Goal: Information Seeking & Learning: Find specific fact

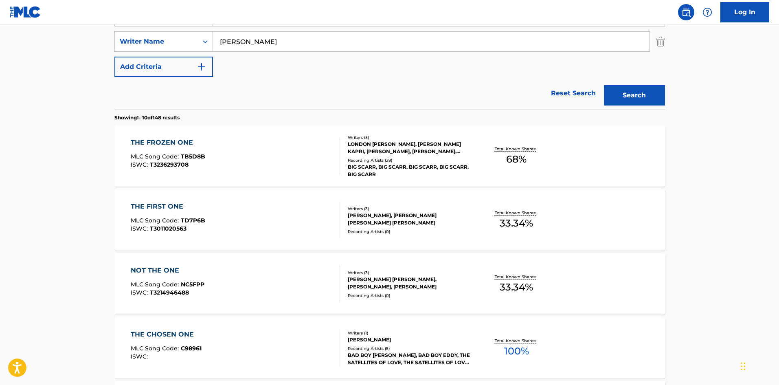
scroll to position [163, 0]
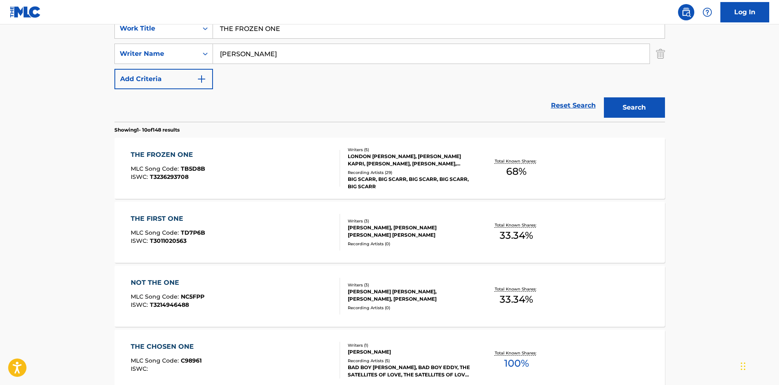
click at [224, 59] on input "[PERSON_NAME]" at bounding box center [431, 54] width 436 height 20
click at [224, 59] on input "SEELEY" at bounding box center [431, 54] width 436 height 20
paste input "HOLMES"
type input "HOLMES"
click at [629, 110] on button "Search" at bounding box center [634, 107] width 61 height 20
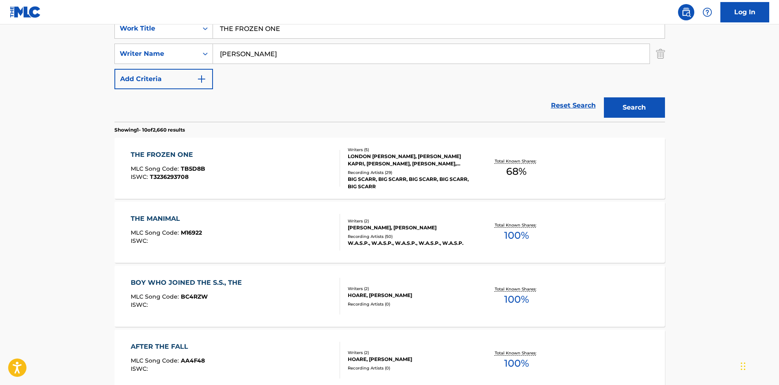
click at [284, 28] on input "THE FROZEN ONE" at bounding box center [438, 29] width 451 height 20
paste input "OPEN THE DOOR FEAT. VEEZ"
type input "OPEN THE DOOR FEAT. VEEZE"
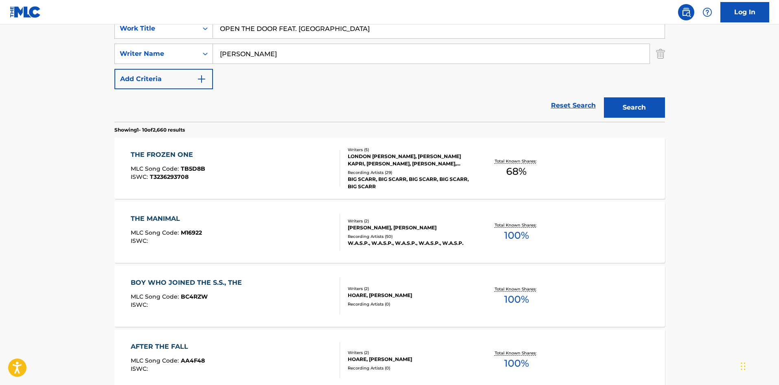
click at [272, 56] on input "HOLMES" at bounding box center [431, 54] width 436 height 20
paste input "Gibson"
type input "Gibson"
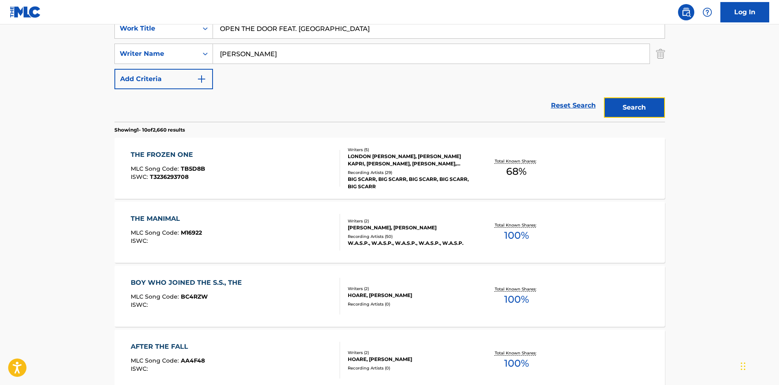
click at [606, 99] on button "Search" at bounding box center [634, 107] width 61 height 20
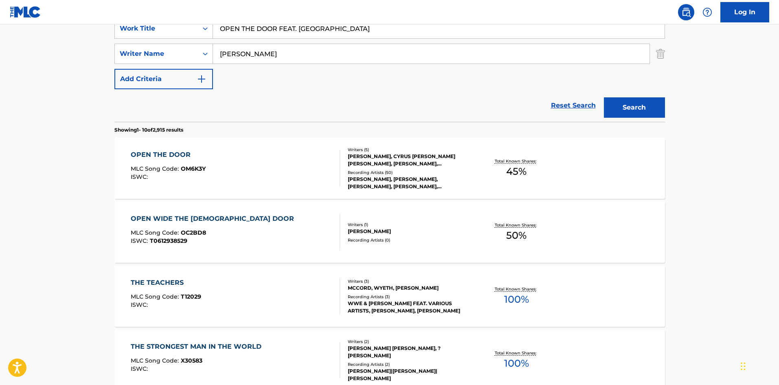
scroll to position [122, 0]
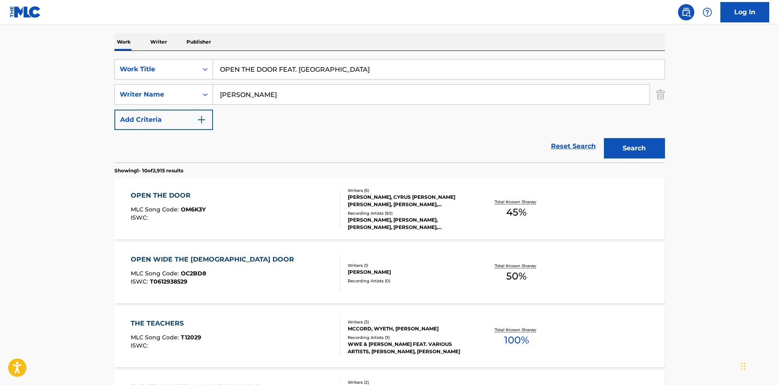
click at [433, 224] on div "LUH TYLER, LUH TYLER,VEEZE, LUH TYLER,VEEZE, LUH TYLER, LUH TYLER" at bounding box center [409, 223] width 123 height 15
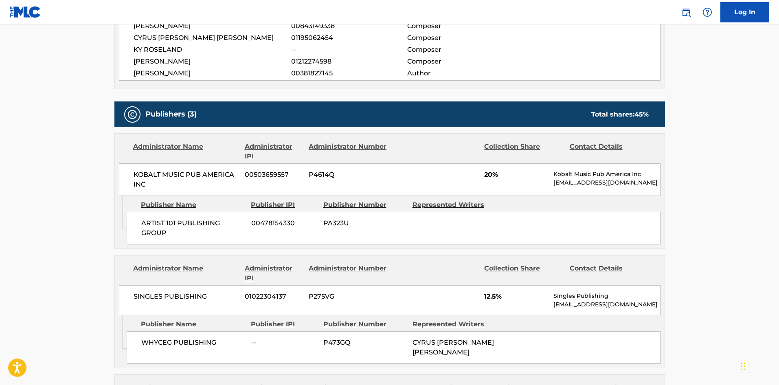
scroll to position [407, 0]
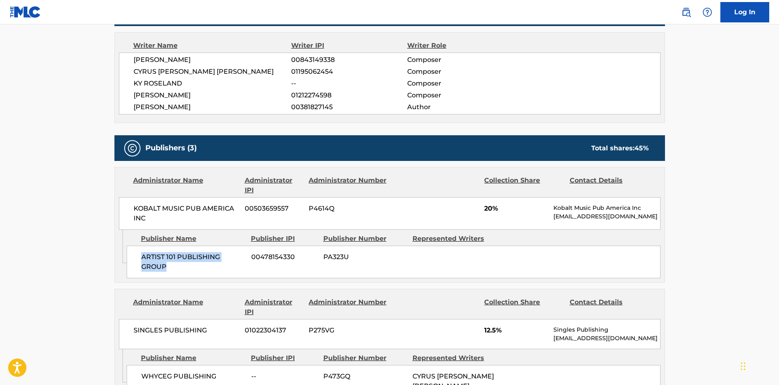
drag, startPoint x: 170, startPoint y: 271, endPoint x: 141, endPoint y: 260, distance: 30.9
click at [141, 260] on span "ARTIST 101 PUBLISHING GROUP" at bounding box center [193, 262] width 104 height 20
copy span "ARTIST 101 PUBLISHING GROUP"
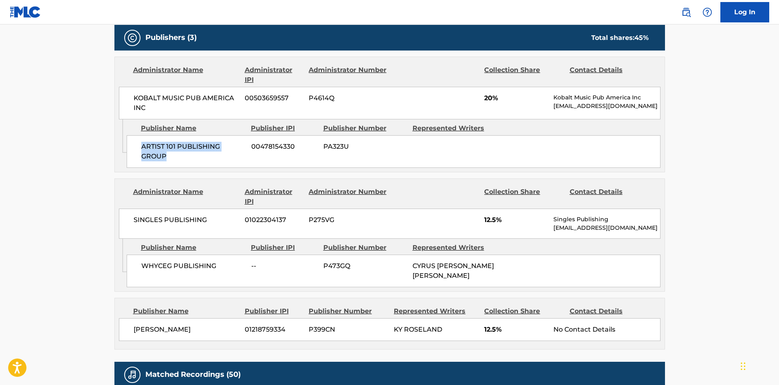
scroll to position [529, 0]
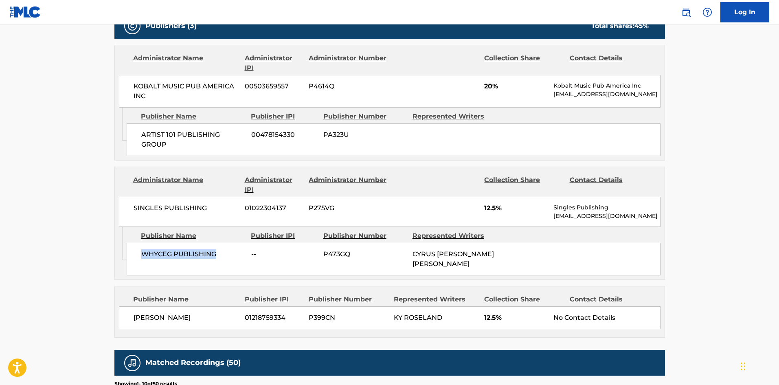
drag, startPoint x: 220, startPoint y: 254, endPoint x: 140, endPoint y: 251, distance: 79.4
click at [140, 251] on div "WHYCEG PUBLISHING -- P473GQ CYRUS ISAIAH ENRIQUE GOMEZ" at bounding box center [394, 259] width 534 height 33
copy span "WHYCEG PUBLISHING"
click at [493, 214] on div "SINGLES PUBLISHING 01022304137 P275VG 12.5% Singles Publishing admin@singlespub…" at bounding box center [389, 212] width 541 height 30
click at [492, 214] on div "SINGLES PUBLISHING 01022304137 P275VG 12.5% Singles Publishing admin@singlespub…" at bounding box center [389, 212] width 541 height 30
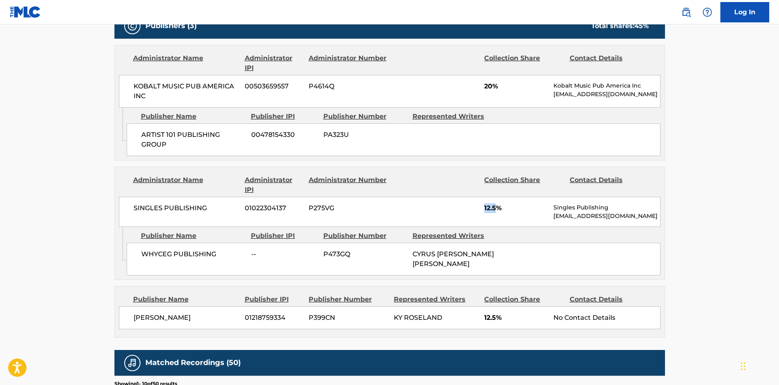
click at [491, 214] on div "SINGLES PUBLISHING 01022304137 P275VG 12.5% Singles Publishing admin@singlespub…" at bounding box center [389, 212] width 541 height 30
drag, startPoint x: 508, startPoint y: 207, endPoint x: 485, endPoint y: 207, distance: 23.2
click at [485, 207] on span "12.5%" at bounding box center [515, 208] width 63 height 10
copy span "12.5%"
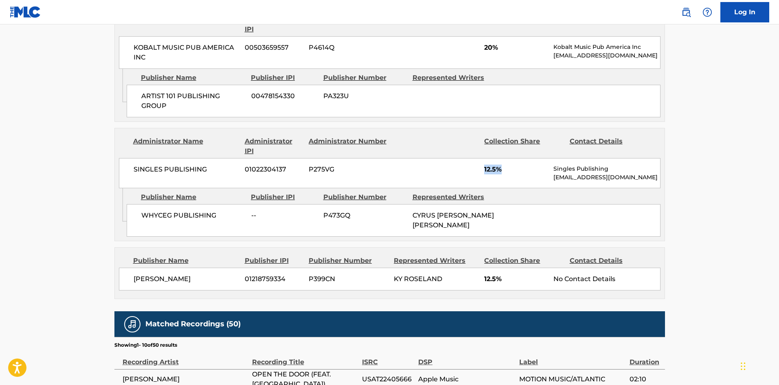
scroll to position [570, 0]
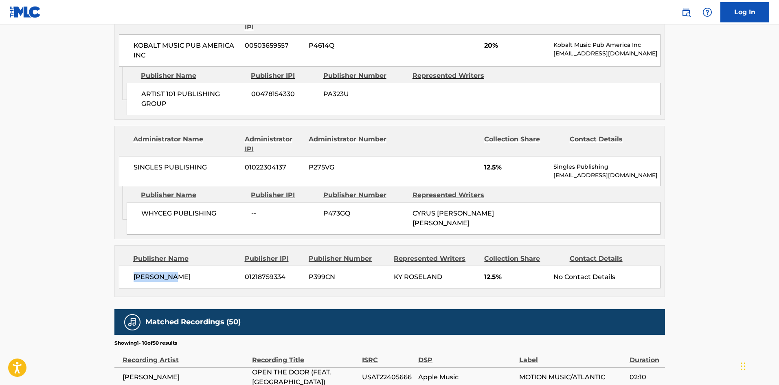
drag, startPoint x: 174, startPoint y: 276, endPoint x: 134, endPoint y: 271, distance: 40.9
click at [134, 271] on div "Kylon Belk 01218759334 P399CN KY ROSELAND 12.5% No Contact Details" at bounding box center [389, 276] width 541 height 23
copy span "[PERSON_NAME]"
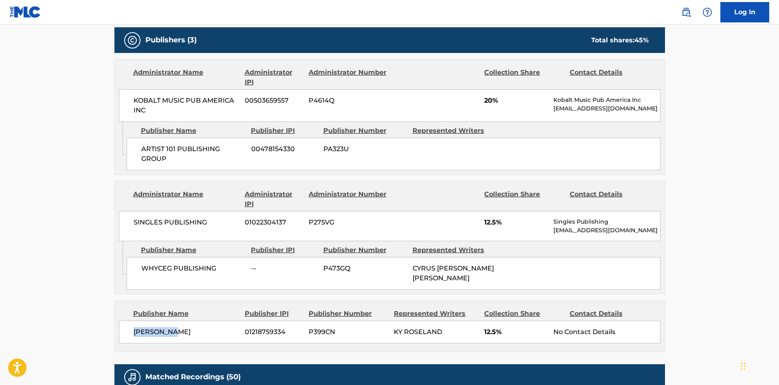
scroll to position [529, 0]
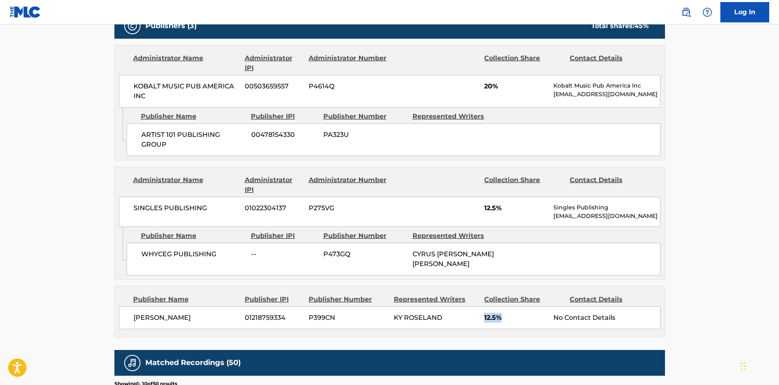
drag, startPoint x: 471, startPoint y: 319, endPoint x: 502, endPoint y: 317, distance: 31.4
click at [502, 317] on div "Kylon Belk 01218759334 P399CN KY ROSELAND 12.5% No Contact Details" at bounding box center [389, 317] width 541 height 23
copy div "12.5%"
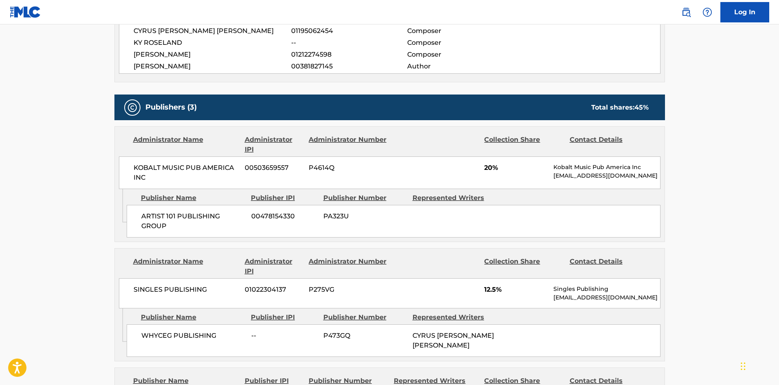
scroll to position [488, 0]
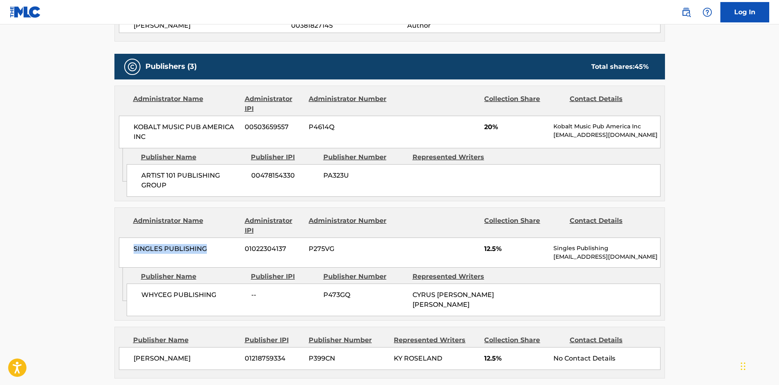
drag, startPoint x: 210, startPoint y: 247, endPoint x: 126, endPoint y: 250, distance: 83.9
click at [125, 250] on div "SINGLES PUBLISHING 01022304137 P275VG 12.5% Singles Publishing admin@singlespub…" at bounding box center [389, 252] width 541 height 30
copy span "SINGLES PUBLISHING"
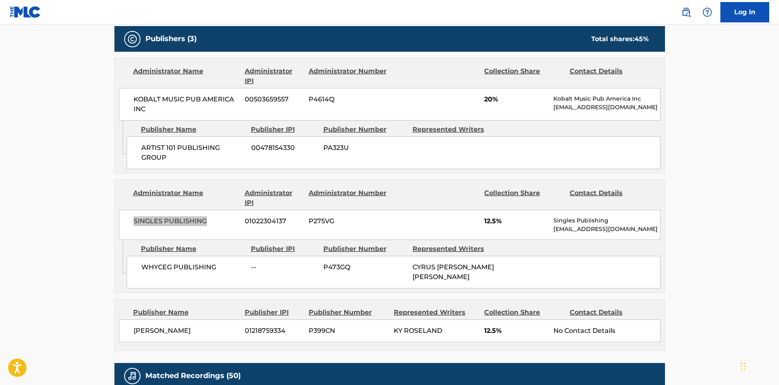
scroll to position [529, 0]
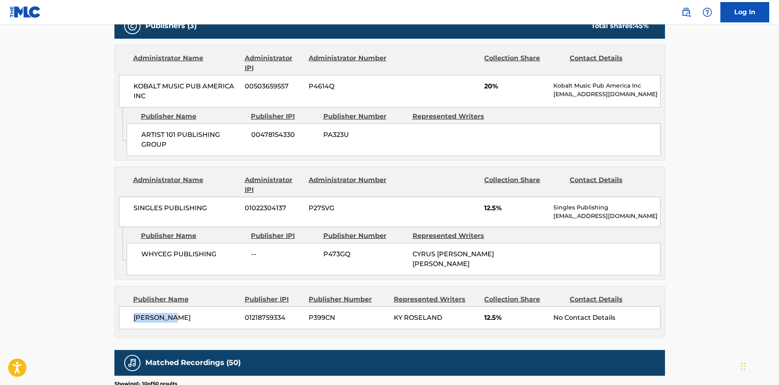
drag, startPoint x: 177, startPoint y: 320, endPoint x: 123, endPoint y: 324, distance: 53.9
click at [123, 324] on div "Kylon Belk 01218759334 P399CN KY ROSELAND 12.5% No Contact Details" at bounding box center [389, 317] width 541 height 23
copy span "[PERSON_NAME]"
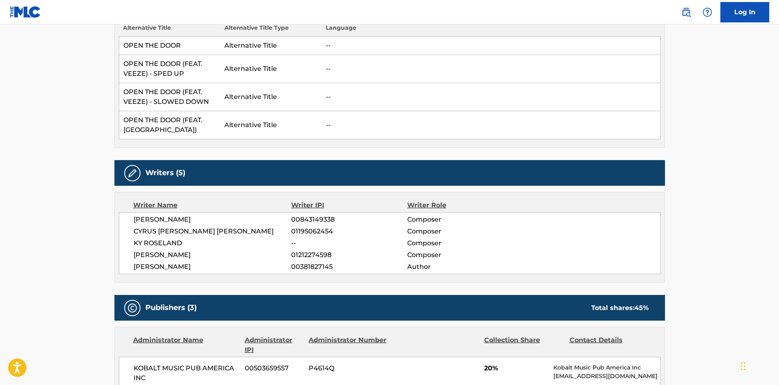
scroll to position [163, 0]
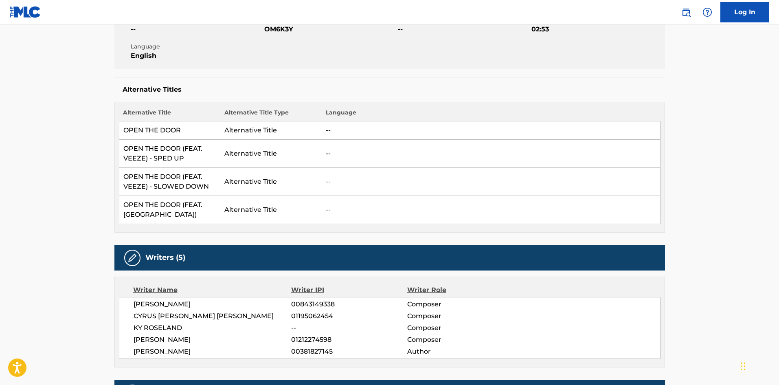
click at [25, 13] on img at bounding box center [25, 12] width 31 height 12
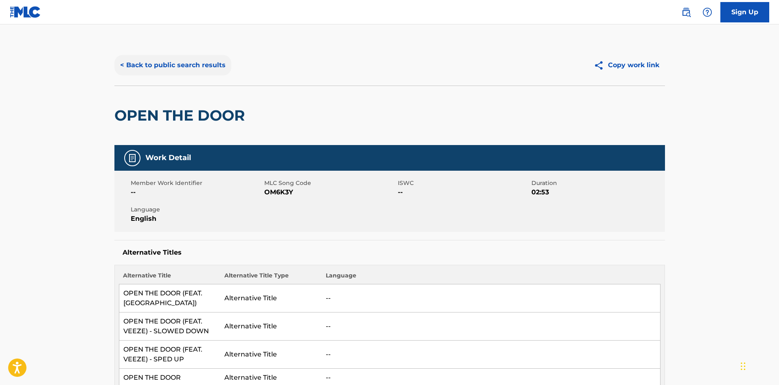
click at [190, 59] on button "< Back to public search results" at bounding box center [172, 65] width 117 height 20
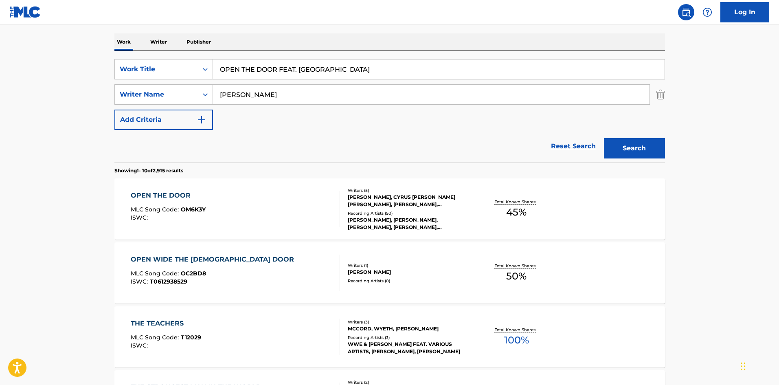
click at [253, 70] on input "OPEN THE DOOR FEAT. VEEZE" at bounding box center [438, 69] width 451 height 20
paste input "REWANKSTA"
type input "REWANKSTA"
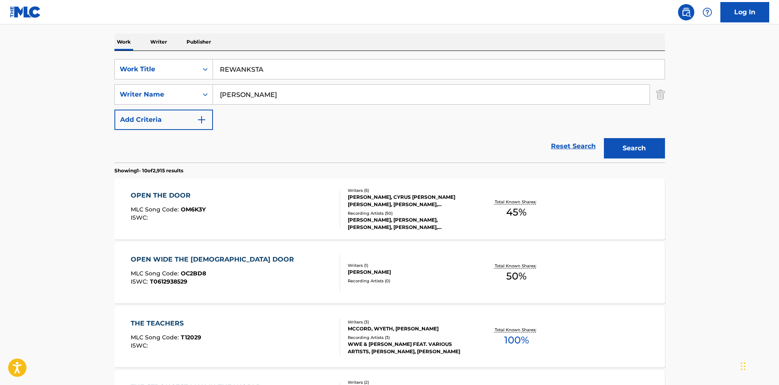
click at [283, 92] on input "Gibson" at bounding box center [431, 95] width 436 height 20
paste input "DORSEY"
type input "DORSEY"
click at [641, 152] on button "Search" at bounding box center [634, 148] width 61 height 20
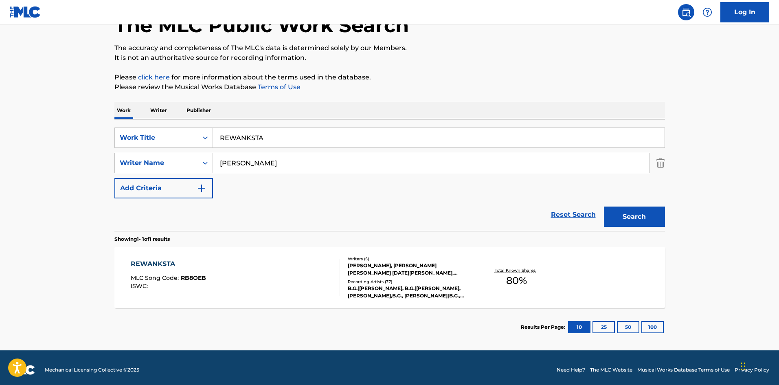
scroll to position [58, 0]
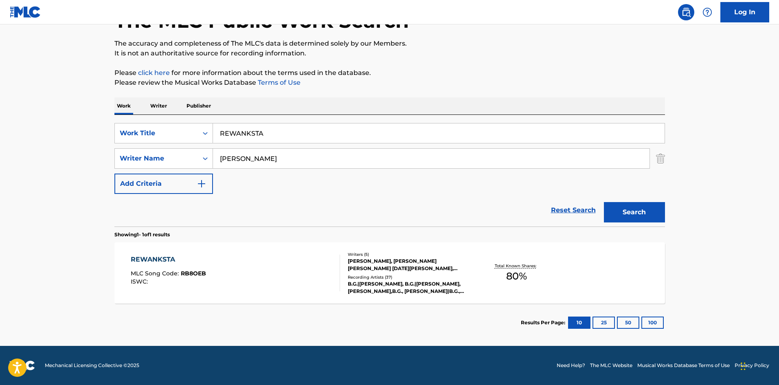
click at [389, 263] on div "JOHN FREEMAN, KRISHON OBRIEN GAINES, CHRISTOPHER NOEL DORSEY, RADRIC DAVIS, CUR…" at bounding box center [409, 264] width 123 height 15
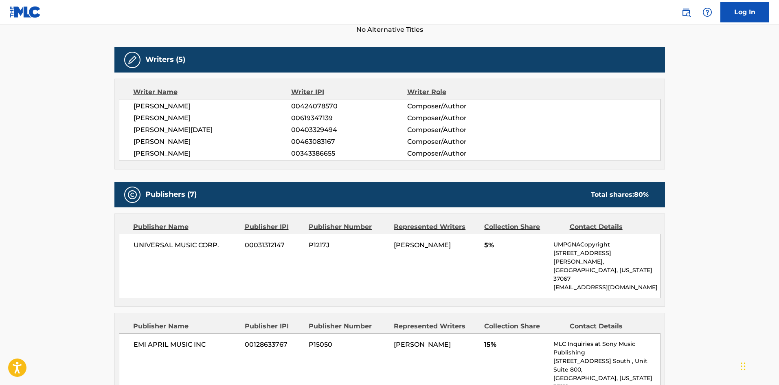
scroll to position [326, 0]
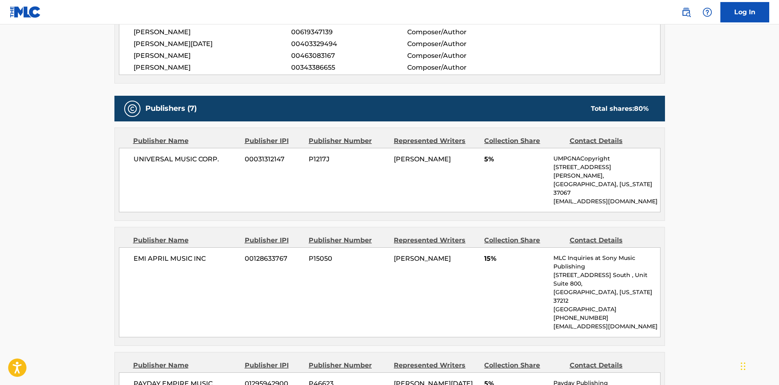
click at [151, 158] on span "UNIVERSAL MUSIC CORP." at bounding box center [186, 159] width 105 height 10
click at [184, 156] on span "UNIVERSAL MUSIC CORP." at bounding box center [186, 159] width 105 height 10
click at [211, 153] on div "UNIVERSAL MUSIC CORP. 00031312147 P1217J RADRIC DAVIS 5% UMPGNACopyright 1550 W…" at bounding box center [389, 180] width 541 height 64
copy span "UNIVERSAL MUSIC CORP"
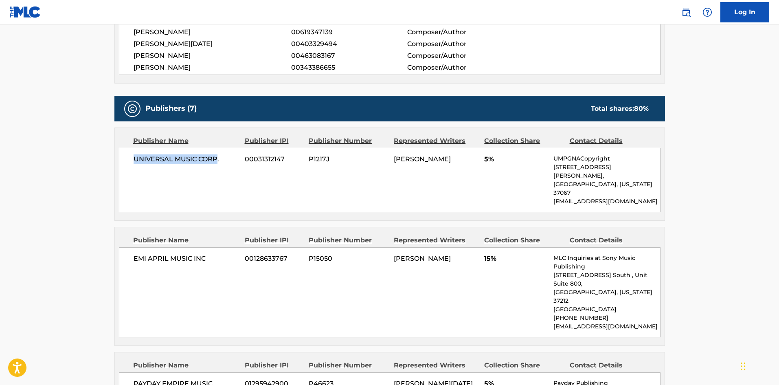
copy span "UNIVERSAL MUSIC CORP"
click at [193, 254] on span "EMI APRIL MUSIC INC" at bounding box center [186, 259] width 105 height 10
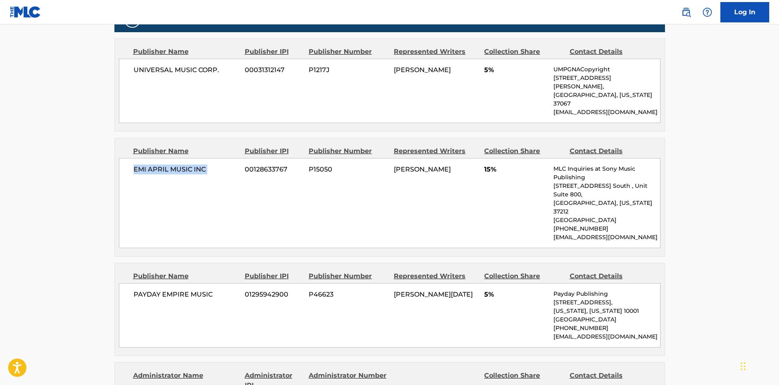
scroll to position [448, 0]
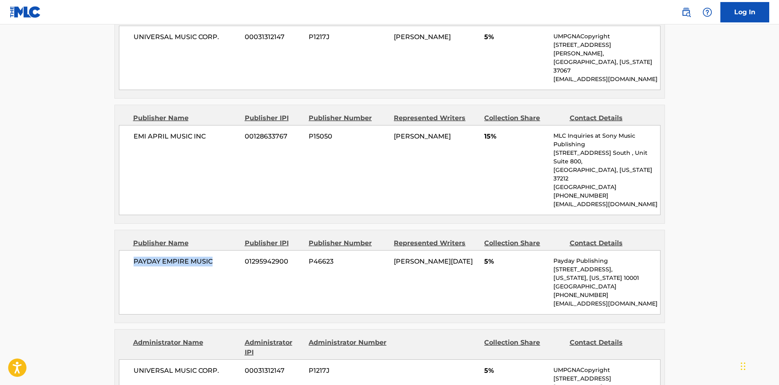
drag, startPoint x: 215, startPoint y: 228, endPoint x: 129, endPoint y: 226, distance: 85.5
click at [129, 250] on div "PAYDAY EMPIRE MUSIC 01295942900 P46623 CHRISTOPHER NOEL DORSEY 5% Payday Publis…" at bounding box center [389, 282] width 541 height 64
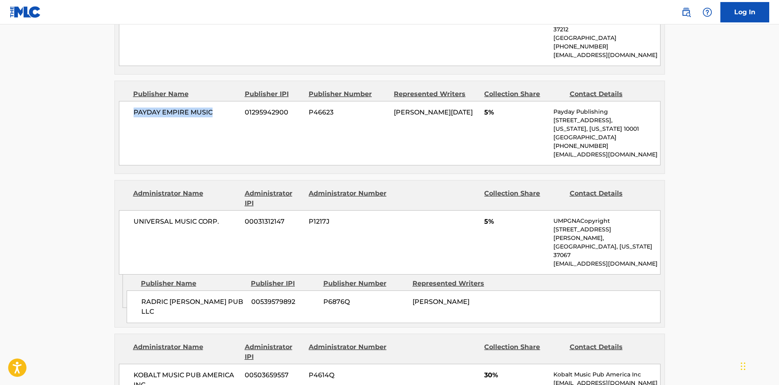
scroll to position [611, 0]
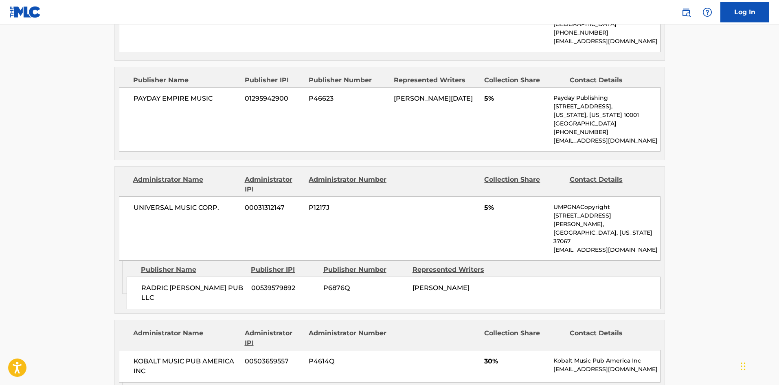
click at [223, 203] on span "UNIVERSAL MUSIC CORP." at bounding box center [186, 208] width 105 height 10
drag, startPoint x: 226, startPoint y: 237, endPoint x: 143, endPoint y: 235, distance: 82.7
click at [143, 283] on span "RADRIC DAVIS PUB LLC" at bounding box center [193, 293] width 104 height 20
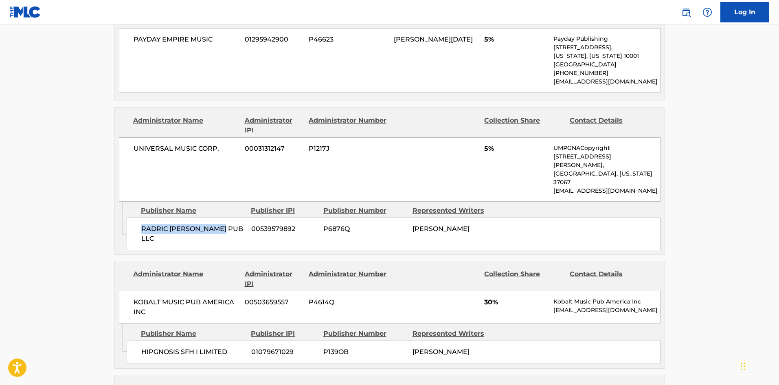
scroll to position [692, 0]
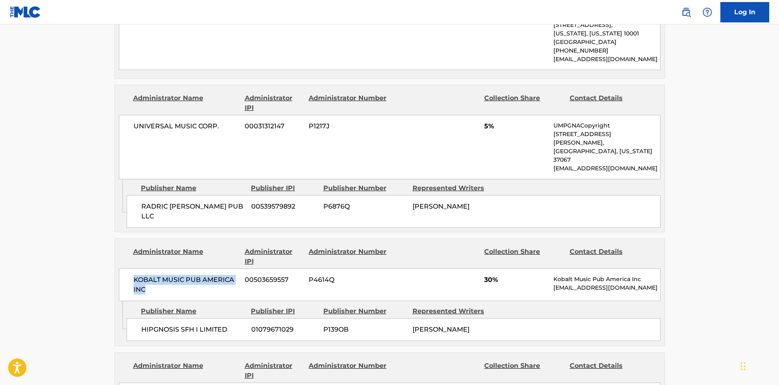
click at [125, 268] on div "KOBALT MUSIC PUB AMERICA INC 00503659557 P4614Q 30% Kobalt Music Pub America In…" at bounding box center [389, 284] width 541 height 33
drag, startPoint x: 234, startPoint y: 273, endPoint x: 135, endPoint y: 271, distance: 99.7
click at [135, 318] on div "HIPGNOSIS SFH I LIMITED 01079671029 P139OB CURTIS JAMES JACKSON" at bounding box center [394, 329] width 534 height 23
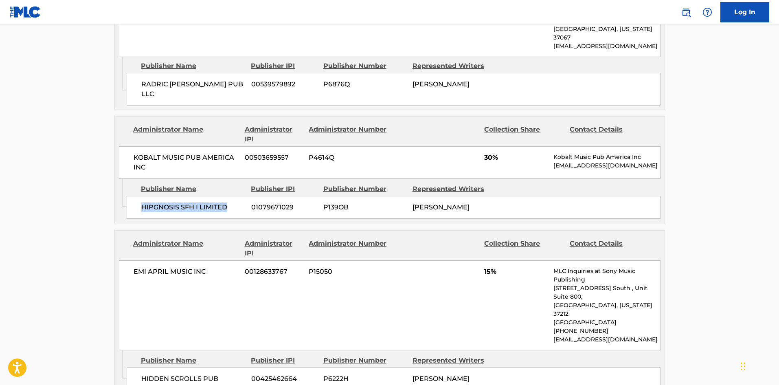
scroll to position [855, 0]
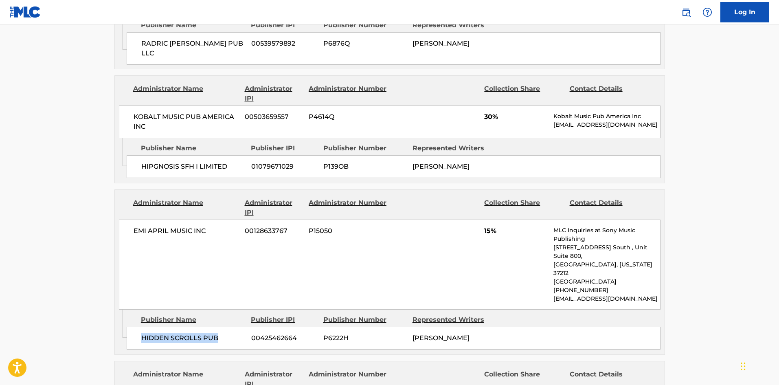
drag, startPoint x: 221, startPoint y: 259, endPoint x: 141, endPoint y: 262, distance: 80.2
click at [141, 333] on span "HIDDEN SCROLLS PUB" at bounding box center [193, 338] width 104 height 10
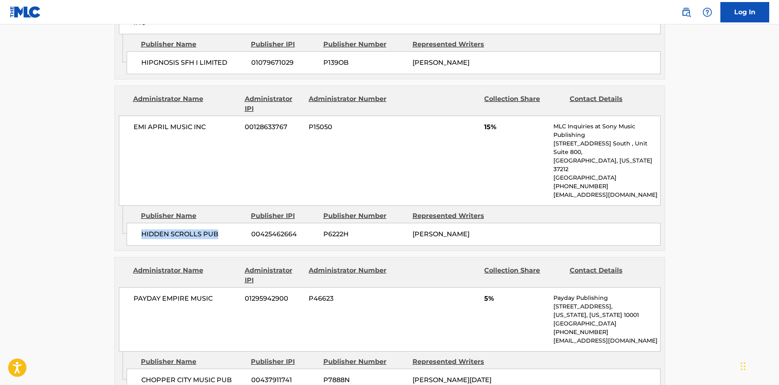
scroll to position [977, 0]
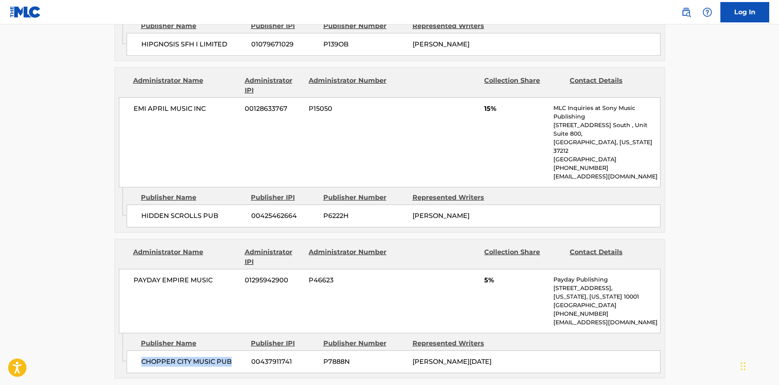
drag, startPoint x: 234, startPoint y: 285, endPoint x: 138, endPoint y: 282, distance: 95.3
click at [138, 350] on div "CHOPPER CITY MUSIC PUB 00437911741 P7888N CHRISTOPHER NOEL DORSEY" at bounding box center [394, 361] width 534 height 23
click at [149, 275] on span "PAYDAY EMPIRE MUSIC" at bounding box center [186, 280] width 105 height 10
click at [209, 275] on span "PAYDAY EMPIRE MUSIC" at bounding box center [186, 280] width 105 height 10
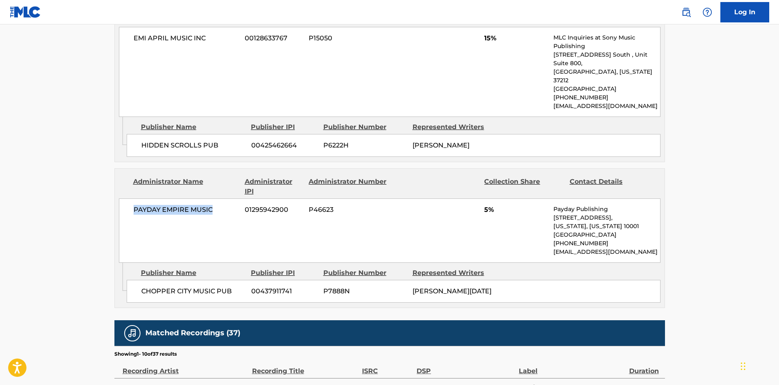
scroll to position [1058, 0]
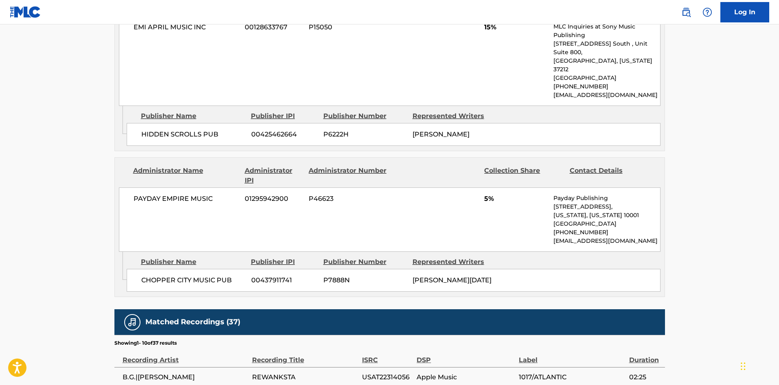
click at [170, 275] on span "CHOPPER CITY MUSIC PUB" at bounding box center [193, 280] width 104 height 10
click at [158, 194] on span "PAYDAY EMPIRE MUSIC" at bounding box center [186, 199] width 105 height 10
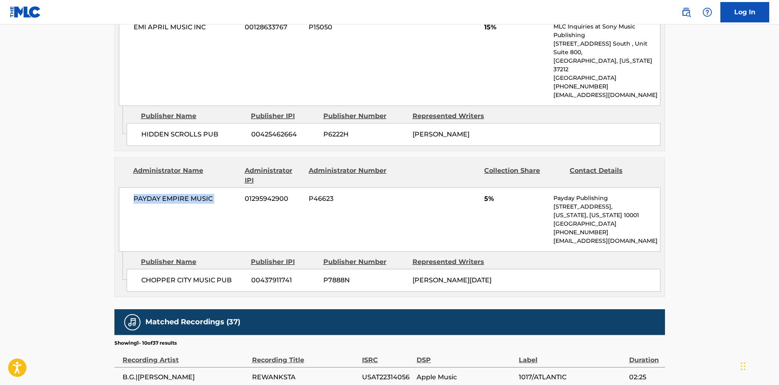
click at [158, 194] on span "PAYDAY EMPIRE MUSIC" at bounding box center [186, 199] width 105 height 10
click at [153, 275] on span "CHOPPER CITY MUSIC PUB" at bounding box center [193, 280] width 104 height 10
click at [150, 194] on span "PAYDAY EMPIRE MUSIC" at bounding box center [186, 199] width 105 height 10
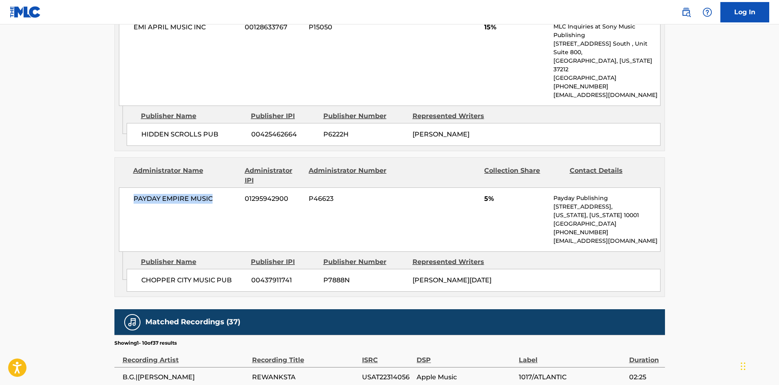
click at [204, 194] on span "PAYDAY EMPIRE MUSIC" at bounding box center [186, 199] width 105 height 10
click at [159, 275] on span "CHOPPER CITY MUSIC PUB" at bounding box center [193, 280] width 104 height 10
click at [162, 269] on div "CHOPPER CITY MUSIC PUB 00437911741 P7888N CHRISTOPHER NOEL DORSEY" at bounding box center [394, 280] width 534 height 23
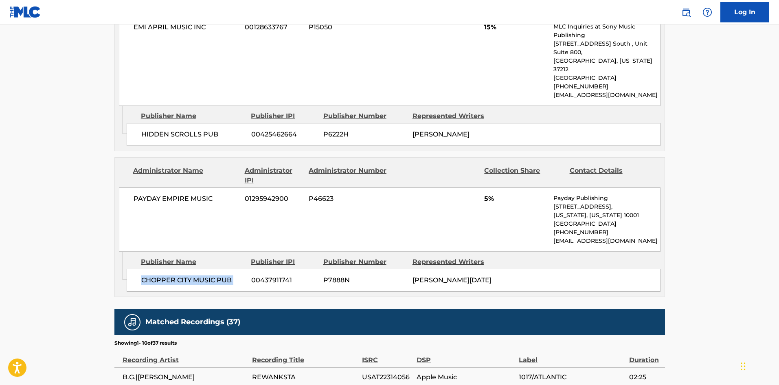
click at [162, 269] on div "CHOPPER CITY MUSIC PUB 00437911741 P7888N CHRISTOPHER NOEL DORSEY" at bounding box center [394, 280] width 534 height 23
click at [151, 194] on span "PAYDAY EMPIRE MUSIC" at bounding box center [186, 199] width 105 height 10
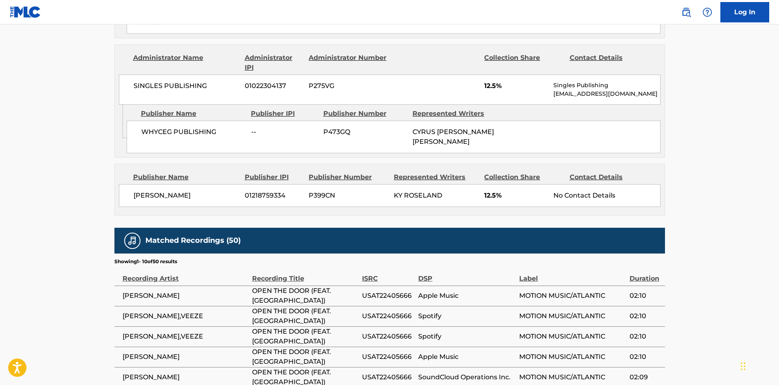
click at [158, 133] on span "WHYCEG PUBLISHING" at bounding box center [193, 132] width 104 height 10
click at [157, 133] on span "WHYCEG PUBLISHING" at bounding box center [193, 132] width 104 height 10
click at [152, 132] on span "WHYCEG PUBLISHING" at bounding box center [193, 132] width 104 height 10
click at [192, 136] on span "WHYCEG PUBLISHING" at bounding box center [193, 132] width 104 height 10
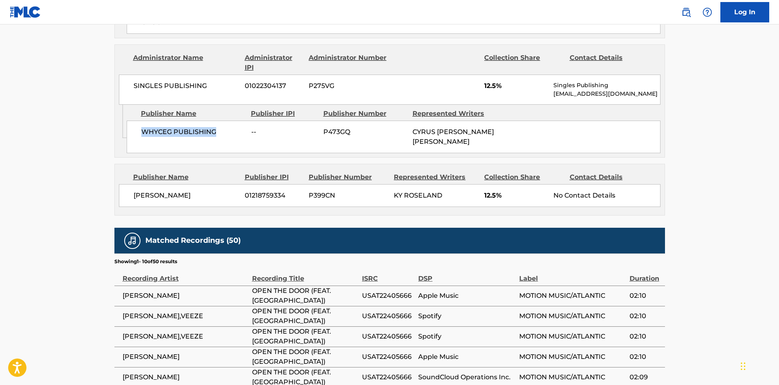
click at [167, 133] on span "WHYCEG PUBLISHING" at bounding box center [193, 132] width 104 height 10
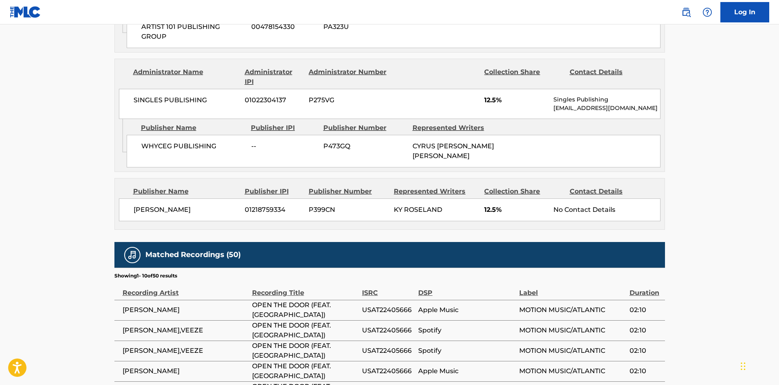
scroll to position [651, 0]
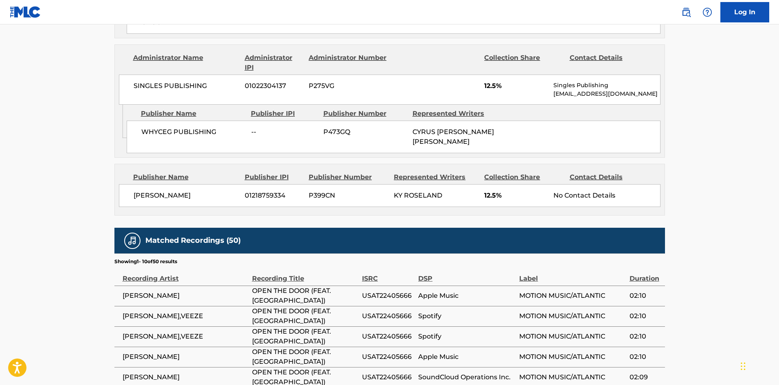
click at [138, 180] on div "Publisher Name" at bounding box center [185, 177] width 105 height 10
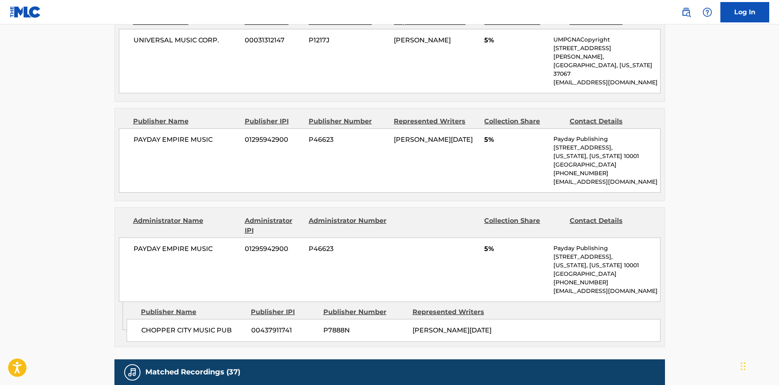
scroll to position [1058, 0]
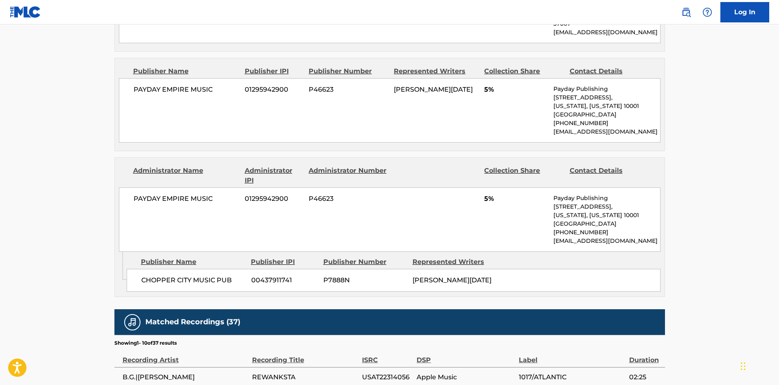
click at [160, 194] on span "PAYDAY EMPIRE MUSIC" at bounding box center [186, 199] width 105 height 10
click at [148, 194] on span "PAYDAY EMPIRE MUSIC" at bounding box center [186, 199] width 105 height 10
click at [205, 187] on div "PAYDAY EMPIRE MUSIC 01295942900 P46623 5% Payday Publishing 137 W 25TH ST, Unit…" at bounding box center [389, 219] width 541 height 64
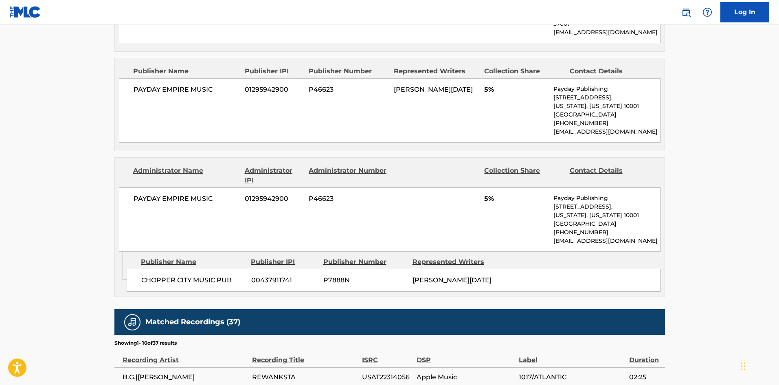
click at [149, 194] on span "PAYDAY EMPIRE MUSIC" at bounding box center [186, 199] width 105 height 10
click at [206, 194] on span "PAYDAY EMPIRE MUSIC" at bounding box center [186, 199] width 105 height 10
click at [235, 275] on span "CHOPPER CITY MUSIC PUB" at bounding box center [193, 280] width 104 height 10
click at [197, 275] on span "CHOPPER CITY MUSIC PUB" at bounding box center [193, 280] width 104 height 10
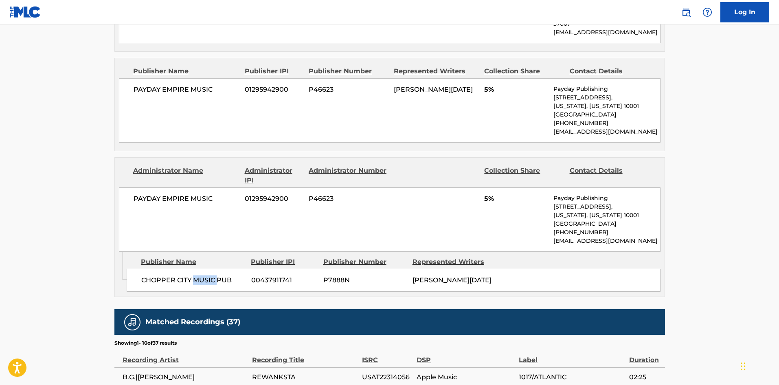
click at [197, 275] on span "CHOPPER CITY MUSIC PUB" at bounding box center [193, 280] width 104 height 10
click at [196, 275] on span "CHOPPER CITY MUSIC PUB" at bounding box center [193, 280] width 104 height 10
